Goal: Transaction & Acquisition: Purchase product/service

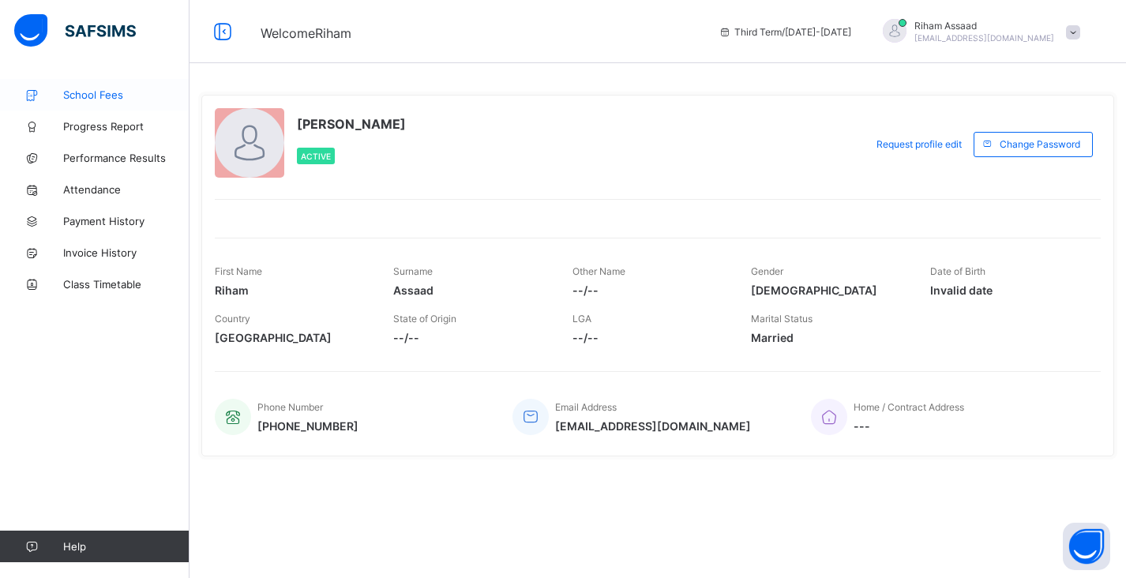
click at [107, 97] on span "School Fees" at bounding box center [126, 94] width 126 height 13
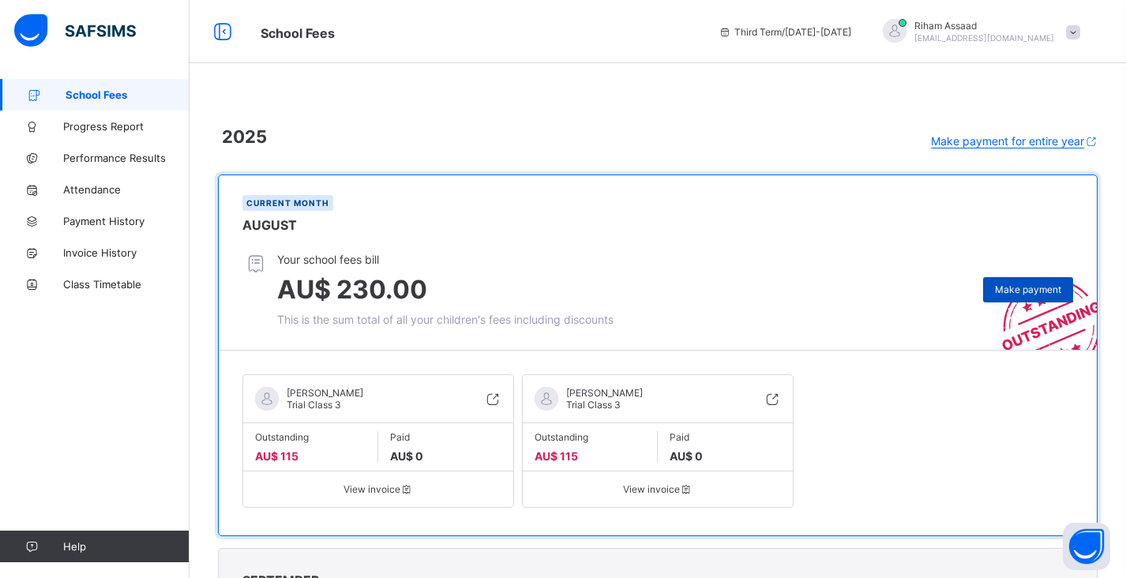
click at [1020, 285] on span "Make payment" at bounding box center [1028, 290] width 66 height 12
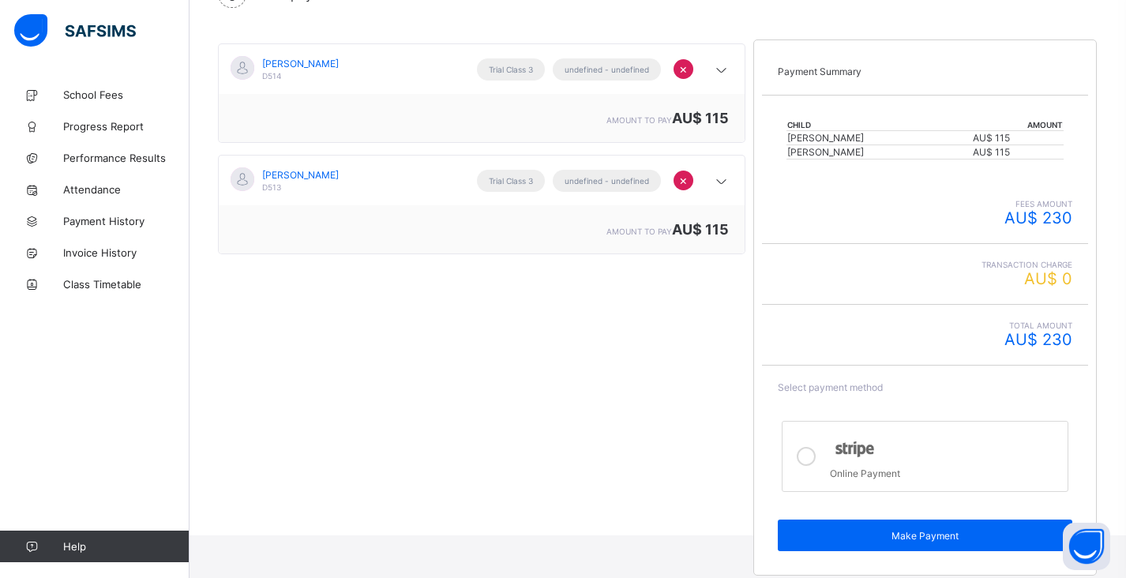
scroll to position [161, 0]
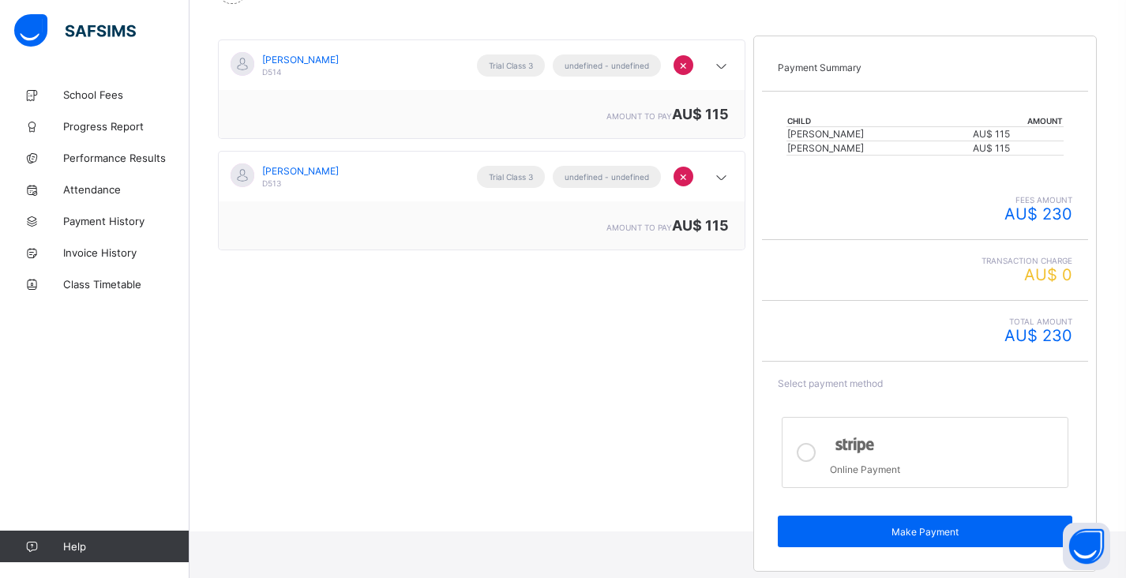
click at [813, 453] on icon at bounding box center [806, 452] width 19 height 19
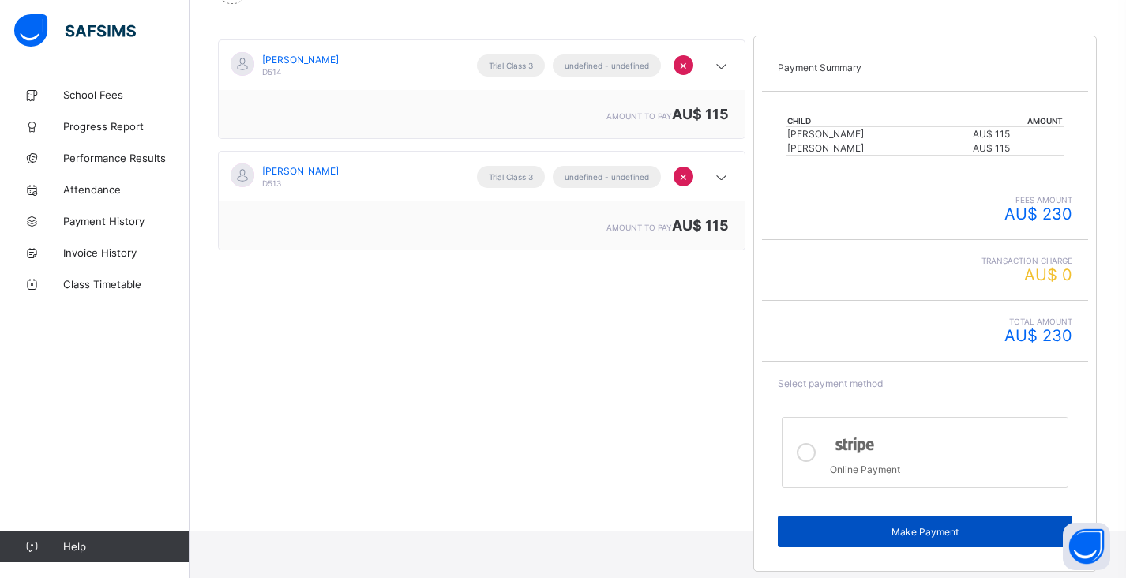
click at [894, 526] on span "Make Payment" at bounding box center [925, 532] width 270 height 12
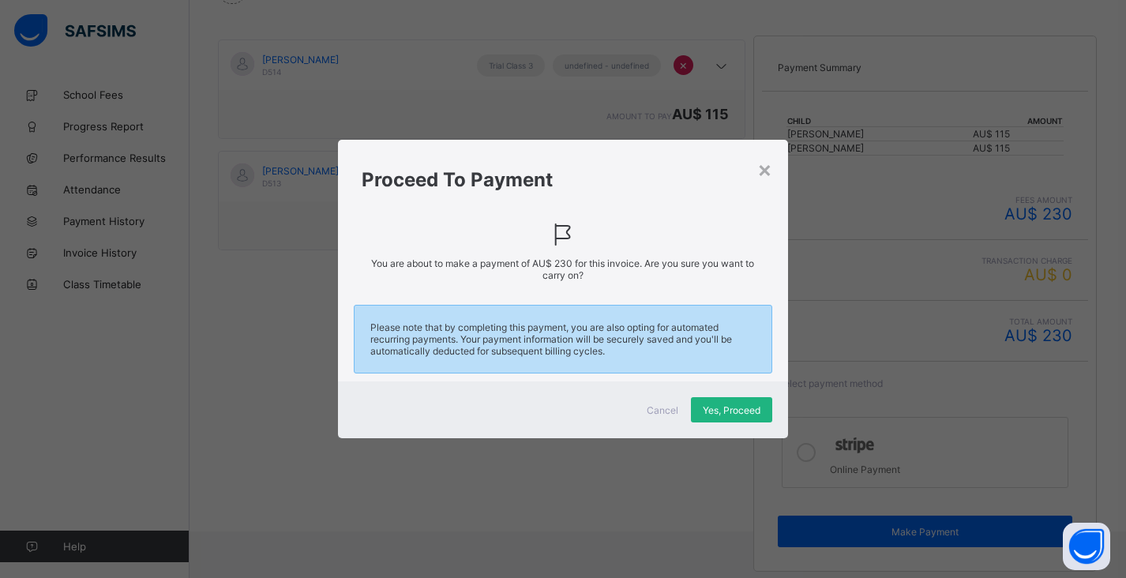
click at [708, 408] on span "Yes, Proceed" at bounding box center [732, 410] width 58 height 12
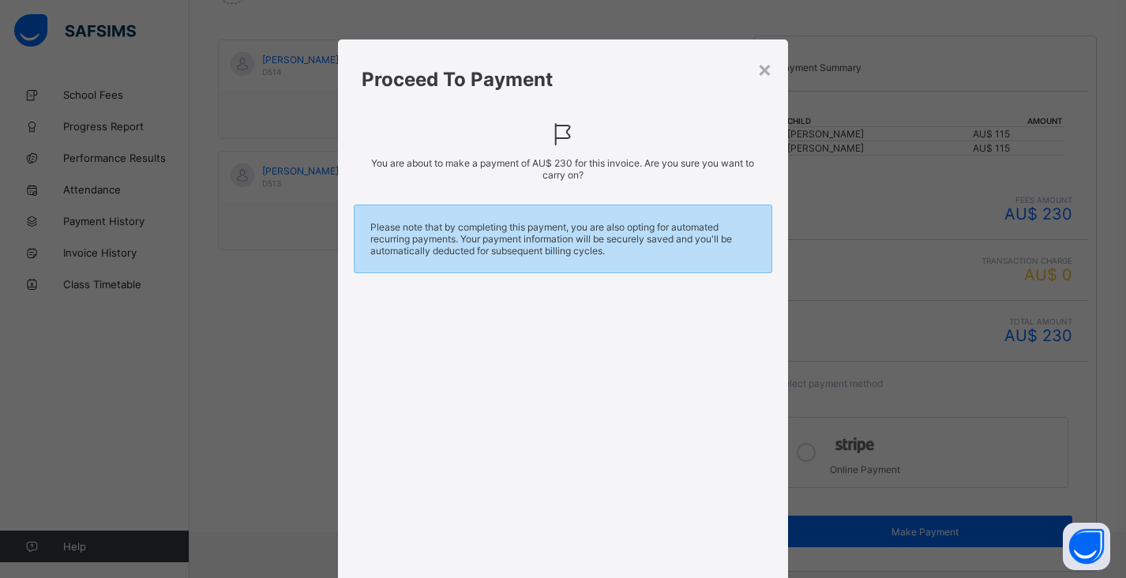
scroll to position [250, 0]
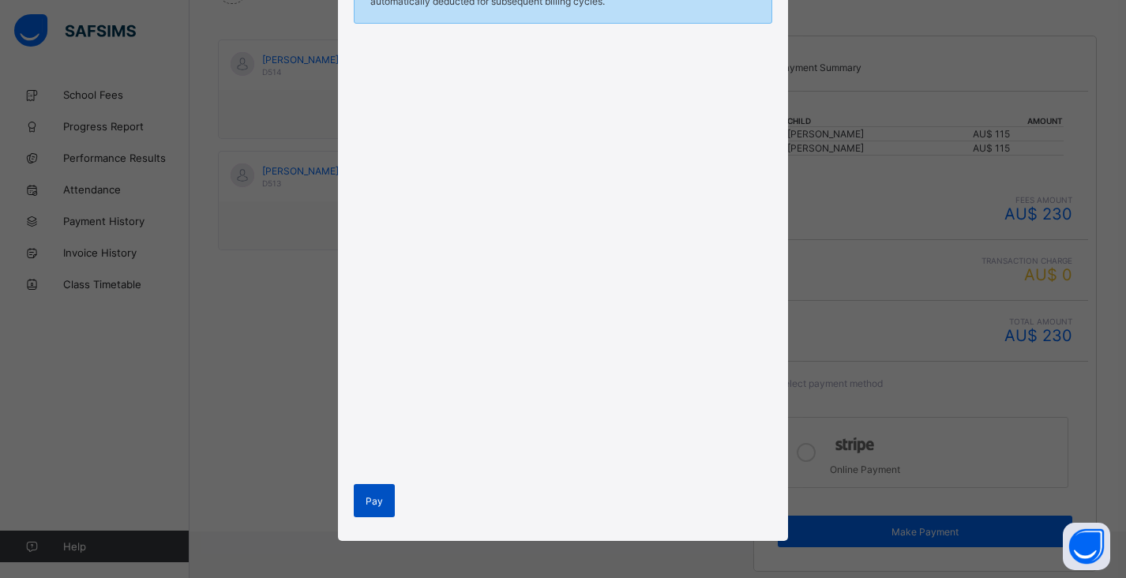
click at [375, 499] on span "Pay" at bounding box center [374, 501] width 17 height 12
click at [374, 495] on span "Pay" at bounding box center [374, 501] width 17 height 12
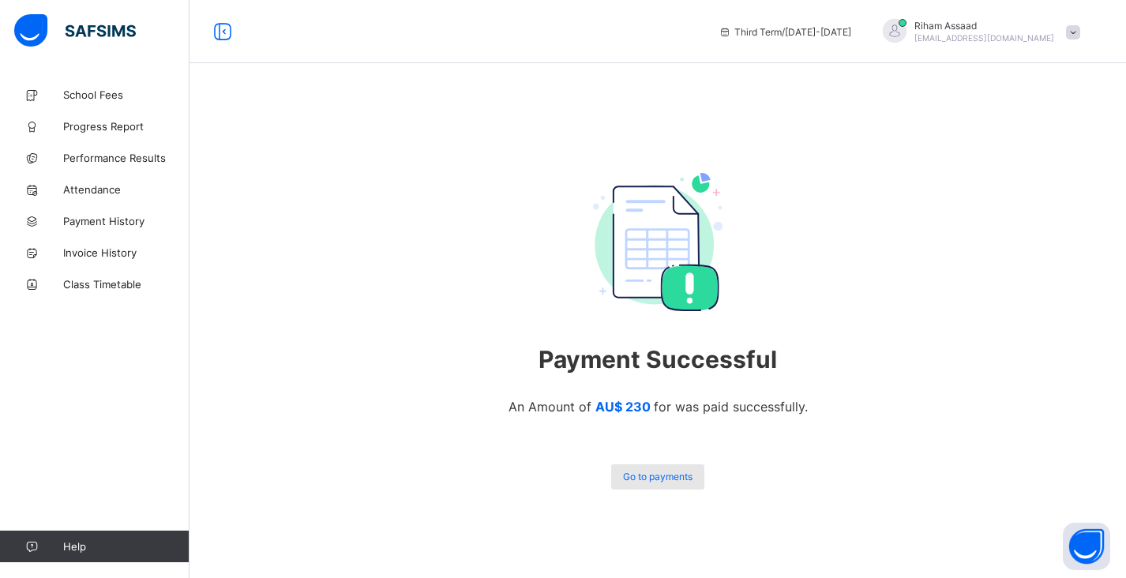
click at [649, 475] on span "Go to payments" at bounding box center [658, 477] width 70 height 12
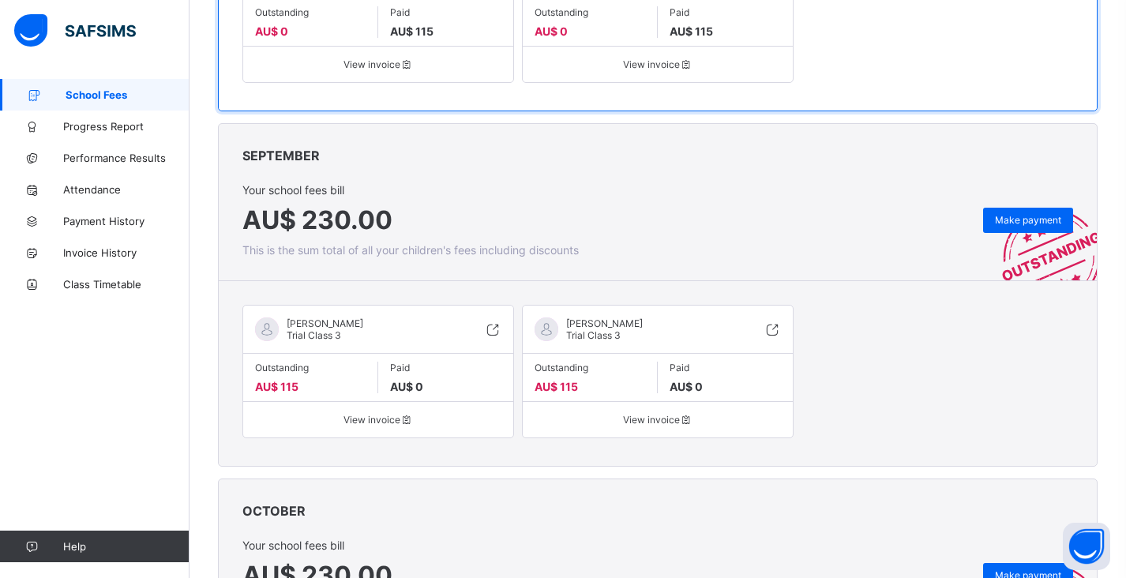
scroll to position [471, 0]
